Goal: Task Accomplishment & Management: Complete application form

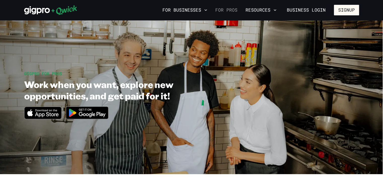
click at [234, 11] on link "For Pros" at bounding box center [226, 10] width 26 height 9
click at [348, 11] on button "Signup" at bounding box center [346, 10] width 25 height 11
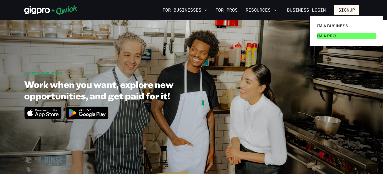
click at [338, 35] on link "I'm a Pro" at bounding box center [345, 36] width 63 height 10
drag, startPoint x: 338, startPoint y: 35, endPoint x: 223, endPoint y: 40, distance: 115.4
click at [223, 40] on div at bounding box center [193, 92] width 387 height 184
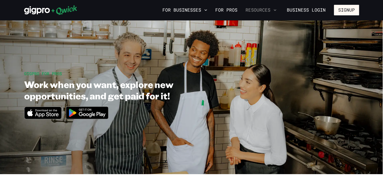
click at [261, 9] on button "Resources" at bounding box center [260, 10] width 35 height 9
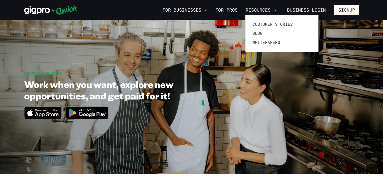
click at [213, 58] on div at bounding box center [193, 92] width 387 height 184
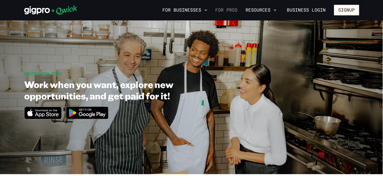
click at [234, 10] on link "For Pros" at bounding box center [226, 10] width 26 height 9
click at [225, 11] on link "For Pros" at bounding box center [226, 10] width 26 height 9
click at [344, 12] on button "Signup" at bounding box center [346, 10] width 25 height 11
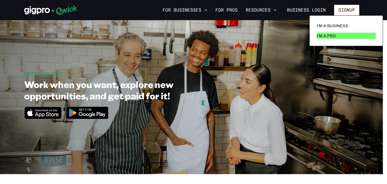
click at [332, 37] on p "I'm a Pro" at bounding box center [325, 36] width 19 height 6
click at [250, 108] on div at bounding box center [193, 92] width 387 height 184
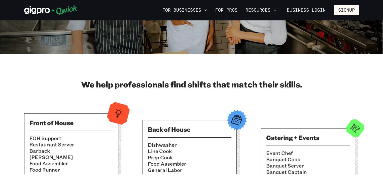
scroll to position [121, 0]
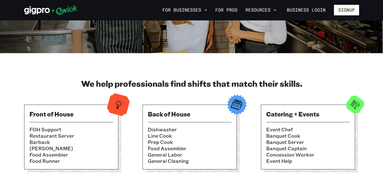
drag, startPoint x: 330, startPoint y: 131, endPoint x: 347, endPoint y: 154, distance: 29.0
click at [347, 154] on li "Concession Worker" at bounding box center [308, 154] width 84 height 6
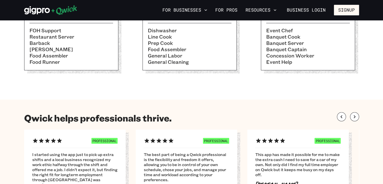
scroll to position [222, 0]
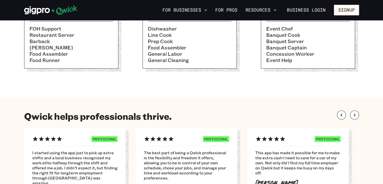
click at [368, 68] on section "We help professionals find shifts that match their skills. Front of House FOH S…" at bounding box center [191, 24] width 383 height 145
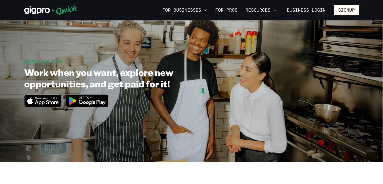
scroll to position [0, 0]
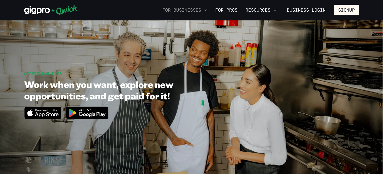
click at [184, 11] on button "For Businesses" at bounding box center [184, 10] width 49 height 9
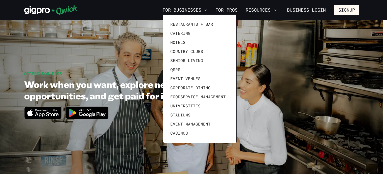
click at [342, 9] on div at bounding box center [193, 92] width 387 height 184
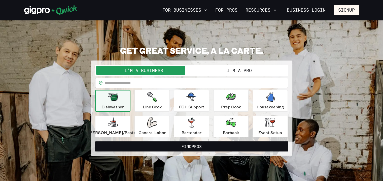
click at [241, 68] on button "I'm a Pro" at bounding box center [239, 70] width 95 height 9
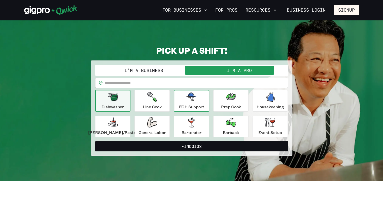
click at [195, 106] on p "FOH Support" at bounding box center [191, 107] width 25 height 6
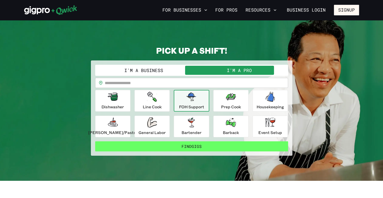
click at [201, 146] on button "Find Gigs" at bounding box center [191, 146] width 193 height 10
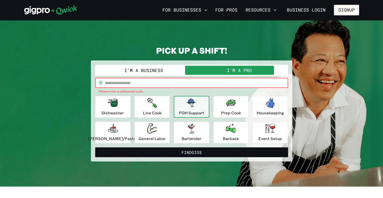
click at [121, 83] on input "text" at bounding box center [196, 83] width 183 height 10
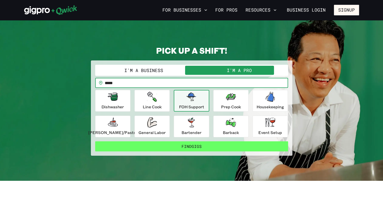
type input "*****"
click at [200, 144] on button "Find Gigs" at bounding box center [191, 146] width 193 height 10
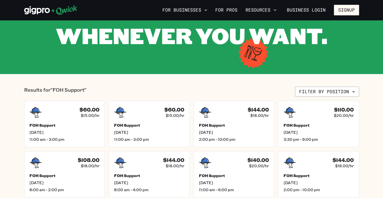
scroll to position [101, 0]
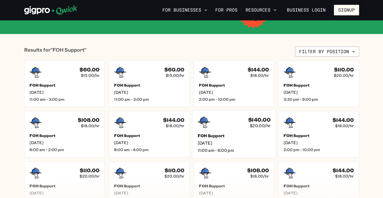
click at [258, 139] on div "FOH Support Wed, Aug 20 11:00 am - 6:00 pm" at bounding box center [233, 143] width 73 height 20
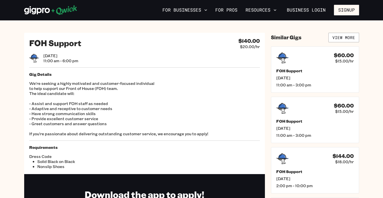
click at [268, 129] on div "FOH Support $140.00 $20.00/hr Wed, Aug 20 11:00 am - 6:00 pm Gig Details We're …" at bounding box center [191, 138] width 335 height 211
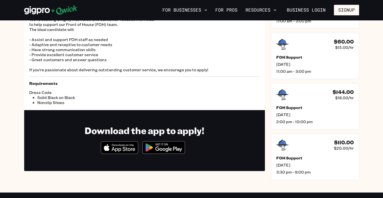
scroll to position [141, 0]
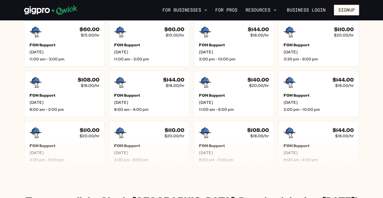
scroll to position [101, 0]
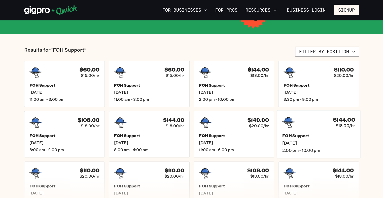
click at [339, 136] on h5 "FOH Support" at bounding box center [318, 135] width 73 height 5
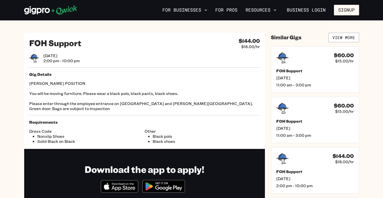
click at [70, 53] on span "Wed, Aug 20" at bounding box center [61, 55] width 37 height 5
click at [345, 40] on link "View More" at bounding box center [343, 38] width 31 height 10
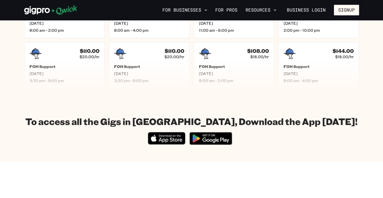
scroll to position [232, 0]
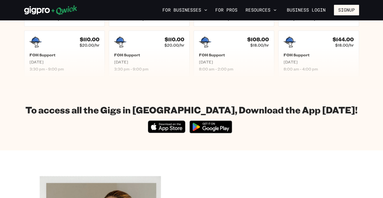
click at [169, 129] on icon "Download on the App Store" at bounding box center [166, 127] width 37 height 12
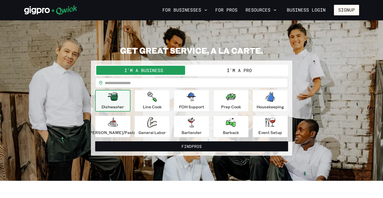
click at [200, 70] on button "I'm a Pro" at bounding box center [239, 70] width 95 height 9
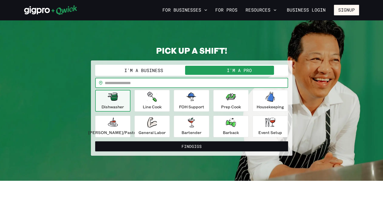
click at [163, 84] on input "text" at bounding box center [196, 83] width 183 height 10
click at [163, 84] on input "***" at bounding box center [196, 83] width 183 height 10
type input "*****"
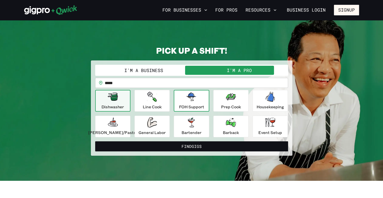
click at [187, 106] on p "FOH Support" at bounding box center [191, 107] width 25 height 6
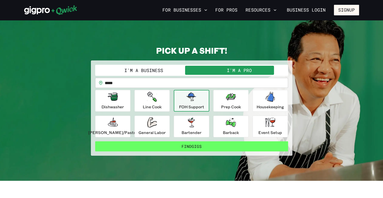
click at [192, 147] on button "Find Gigs" at bounding box center [191, 146] width 193 height 10
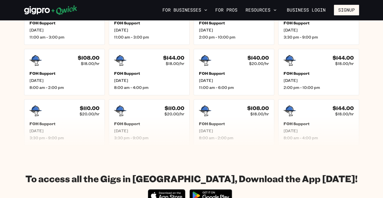
scroll to position [191, 0]
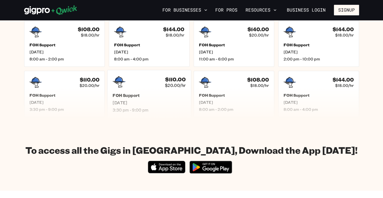
click at [172, 94] on h5 "FOH Support" at bounding box center [149, 95] width 73 height 5
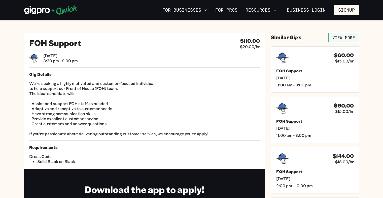
click at [200, 37] on link "View More" at bounding box center [343, 38] width 31 height 10
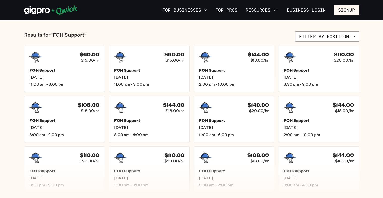
scroll to position [171, 0]
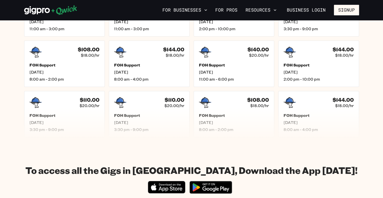
click at [200, 187] on img at bounding box center [210, 187] width 49 height 19
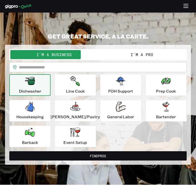
click at [150, 55] on button "I'm a Pro" at bounding box center [142, 54] width 88 height 9
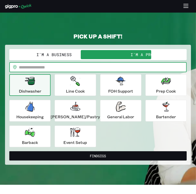
click at [60, 68] on input "text" at bounding box center [103, 67] width 168 height 10
type input "*****"
click at [116, 86] on div "FOH Support" at bounding box center [120, 85] width 25 height 18
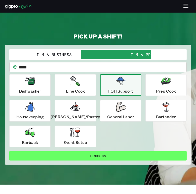
click at [103, 158] on button "Find Gigs" at bounding box center [97, 155] width 177 height 9
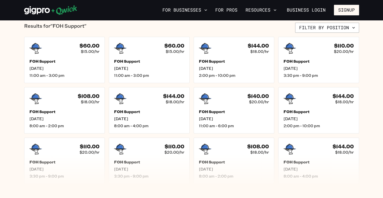
scroll to position [191, 0]
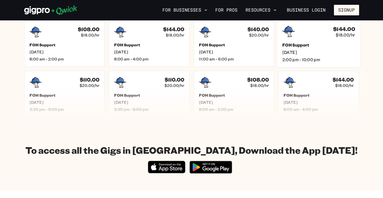
drag, startPoint x: 318, startPoint y: 49, endPoint x: 307, endPoint y: 27, distance: 24.4
click at [196, 27] on div "$144.00 $18.00/hr" at bounding box center [318, 31] width 73 height 13
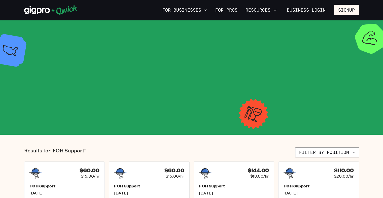
scroll to position [191, 0]
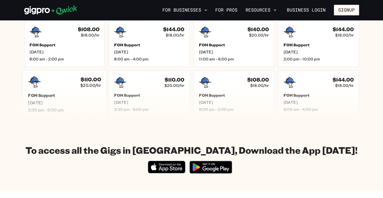
click at [69, 96] on h5 "FOH Support" at bounding box center [64, 95] width 73 height 5
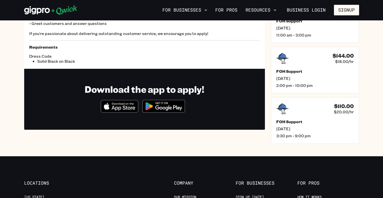
scroll to position [101, 0]
